Goal: Go to known website: Go to known website

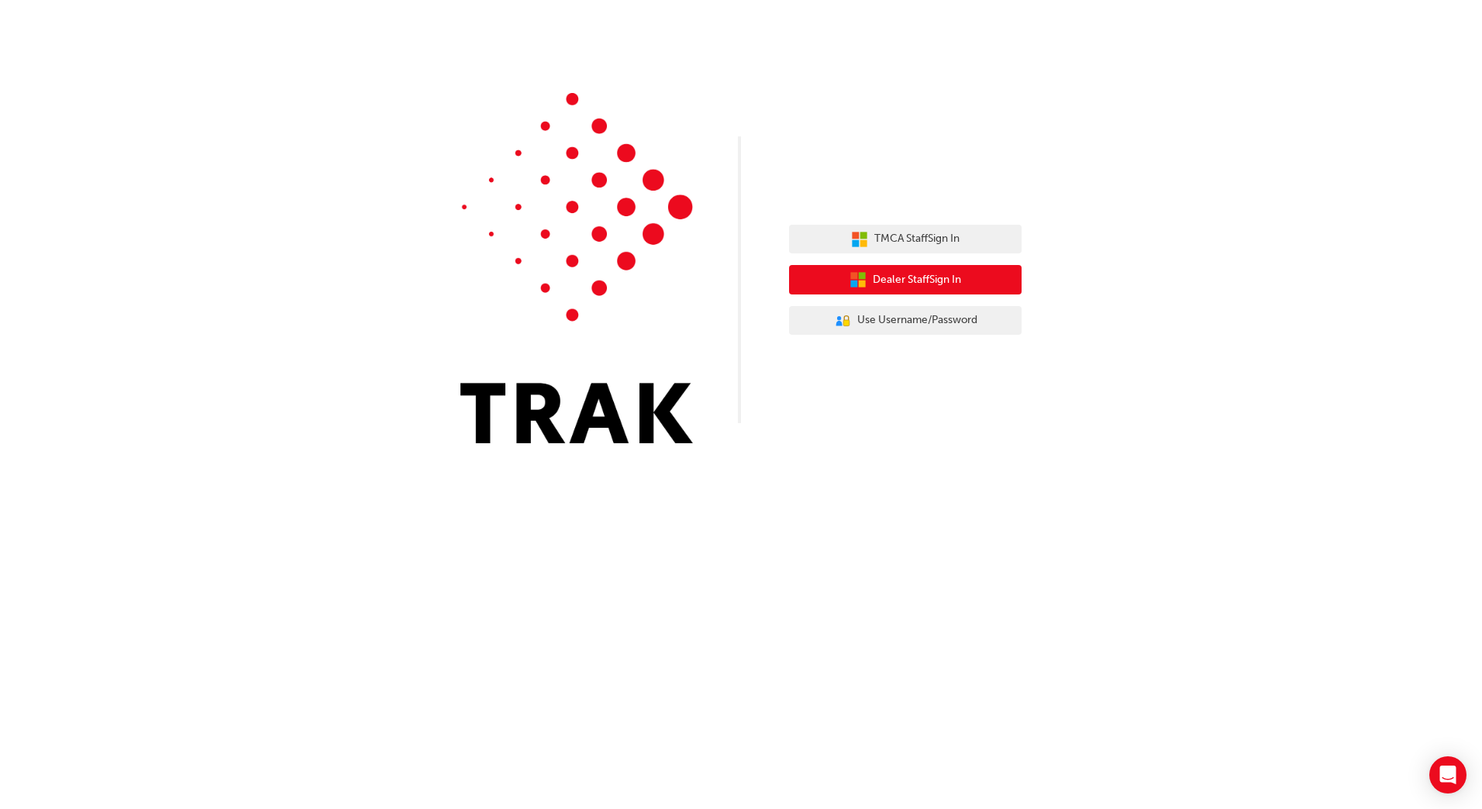
click at [851, 277] on icon "button" at bounding box center [853, 275] width 7 height 7
